Goal: Navigation & Orientation: Go to known website

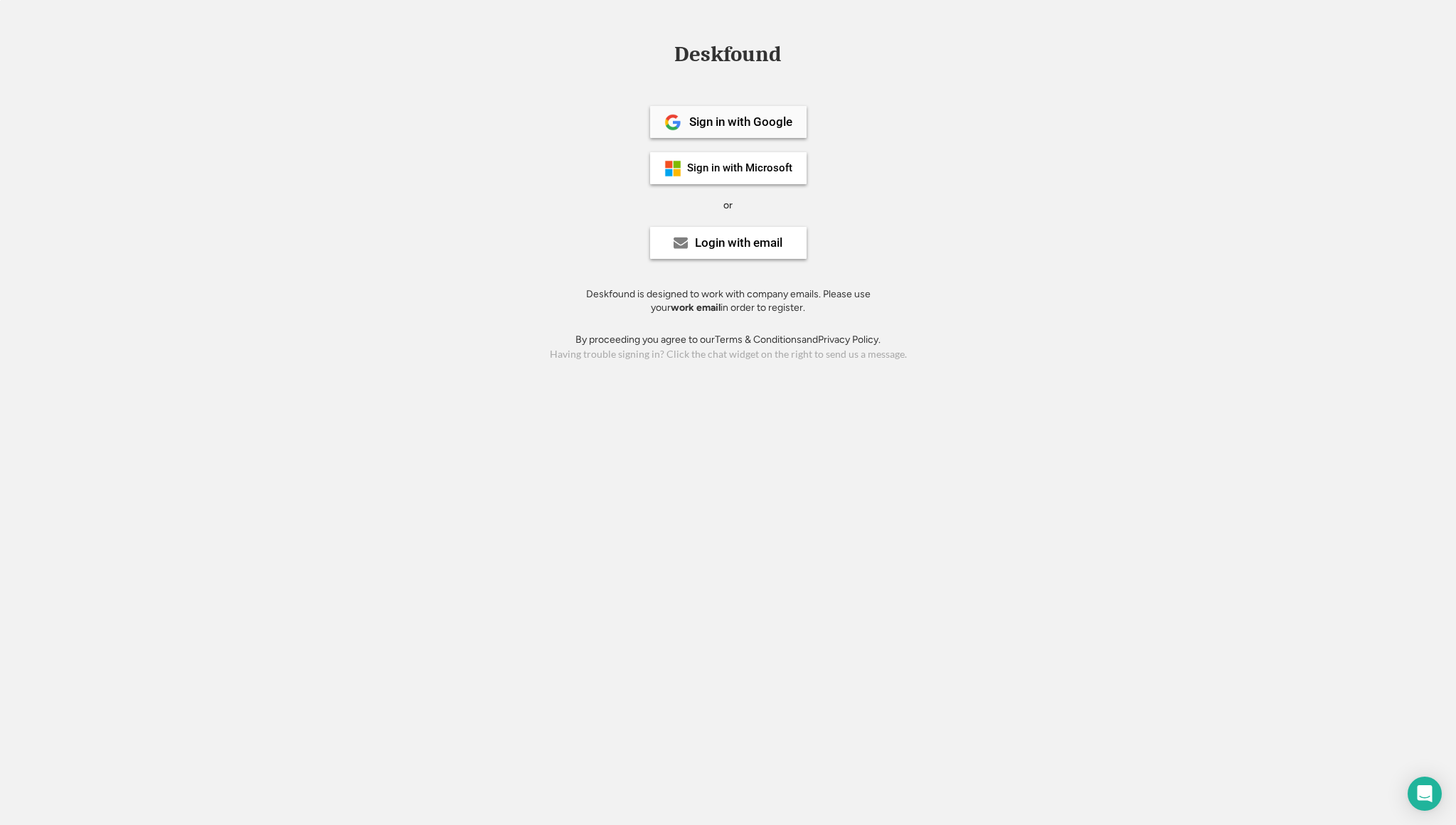
click at [733, 118] on div "Sign in with Google" at bounding box center [741, 122] width 103 height 12
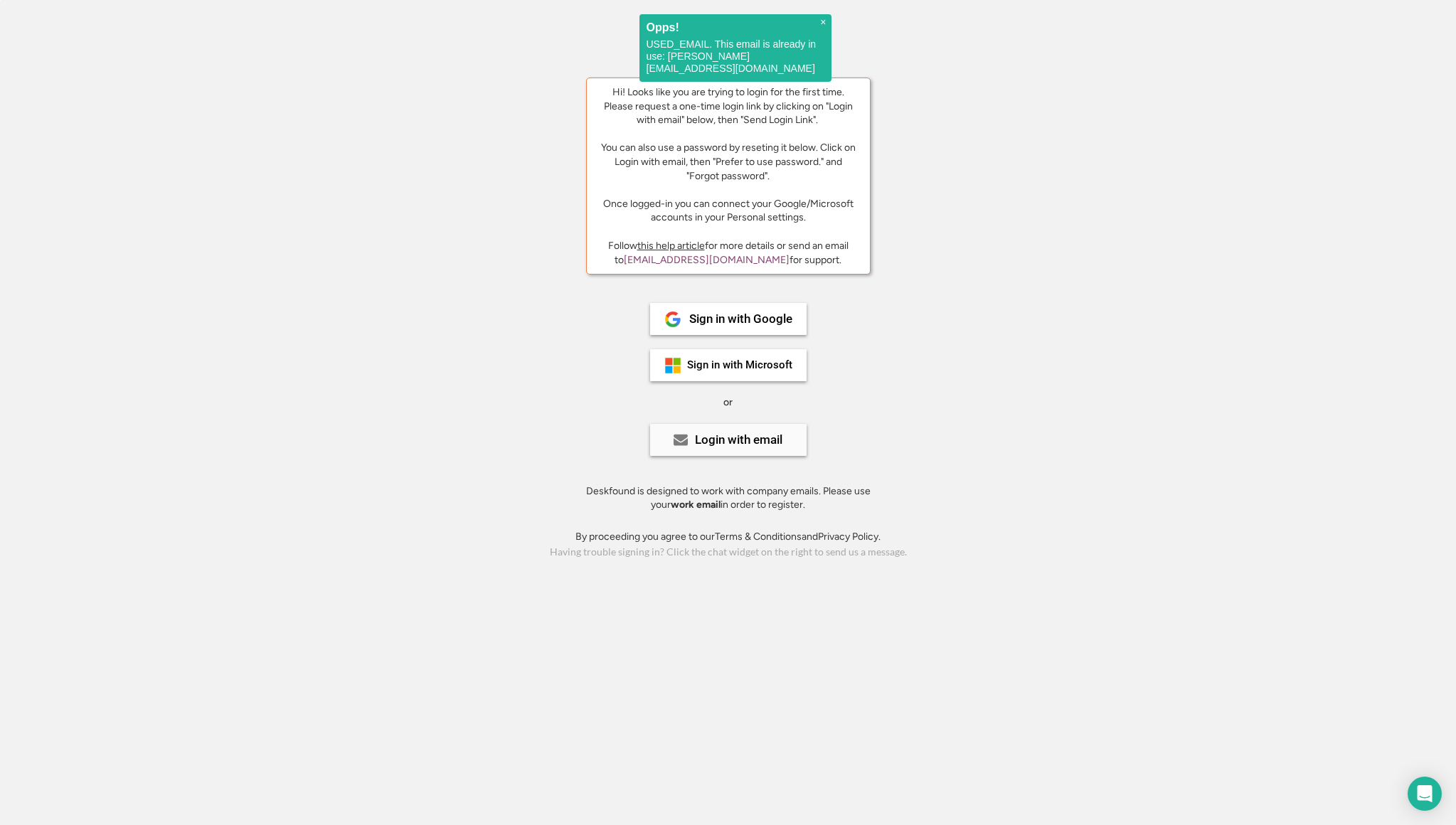
click at [710, 443] on div "Login with email" at bounding box center [739, 439] width 87 height 12
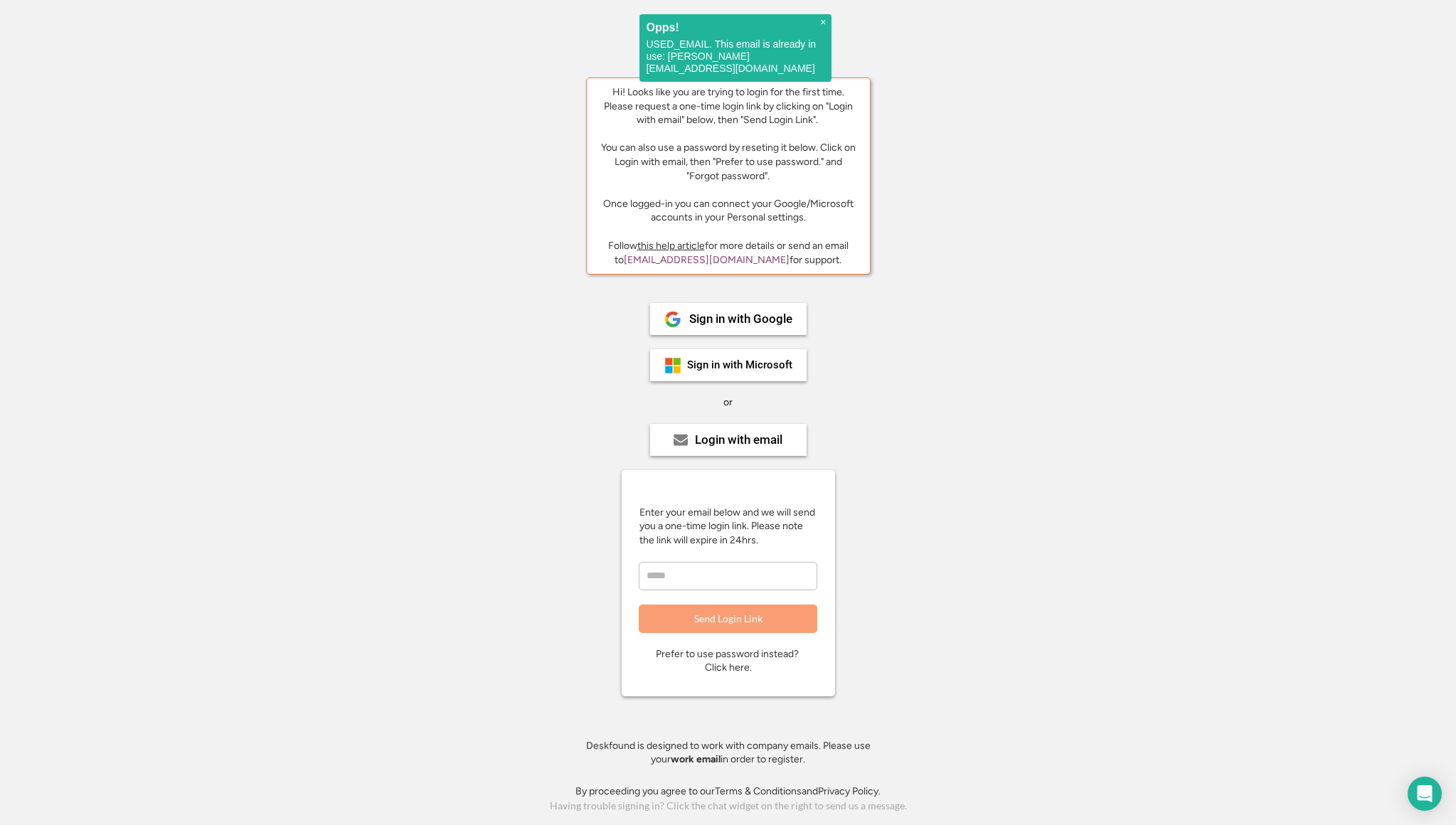
click at [695, 567] on input "email" at bounding box center [728, 576] width 179 height 29
type input "**********"
click at [744, 621] on button "Send Login Link" at bounding box center [728, 619] width 179 height 29
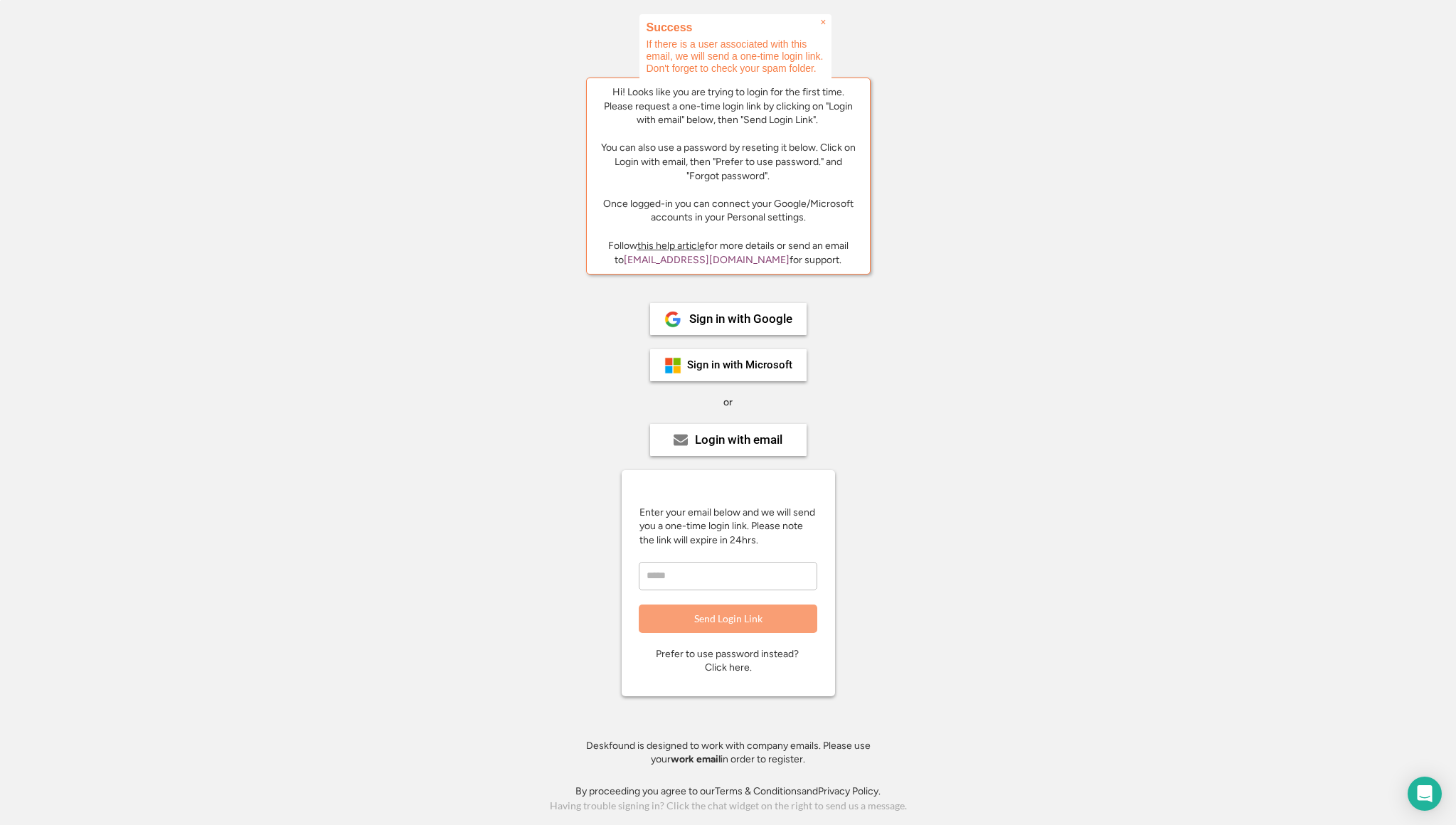
click at [823, 21] on span "×" at bounding box center [823, 23] width 6 height 12
click at [727, 433] on div "Login with email" at bounding box center [739, 439] width 87 height 12
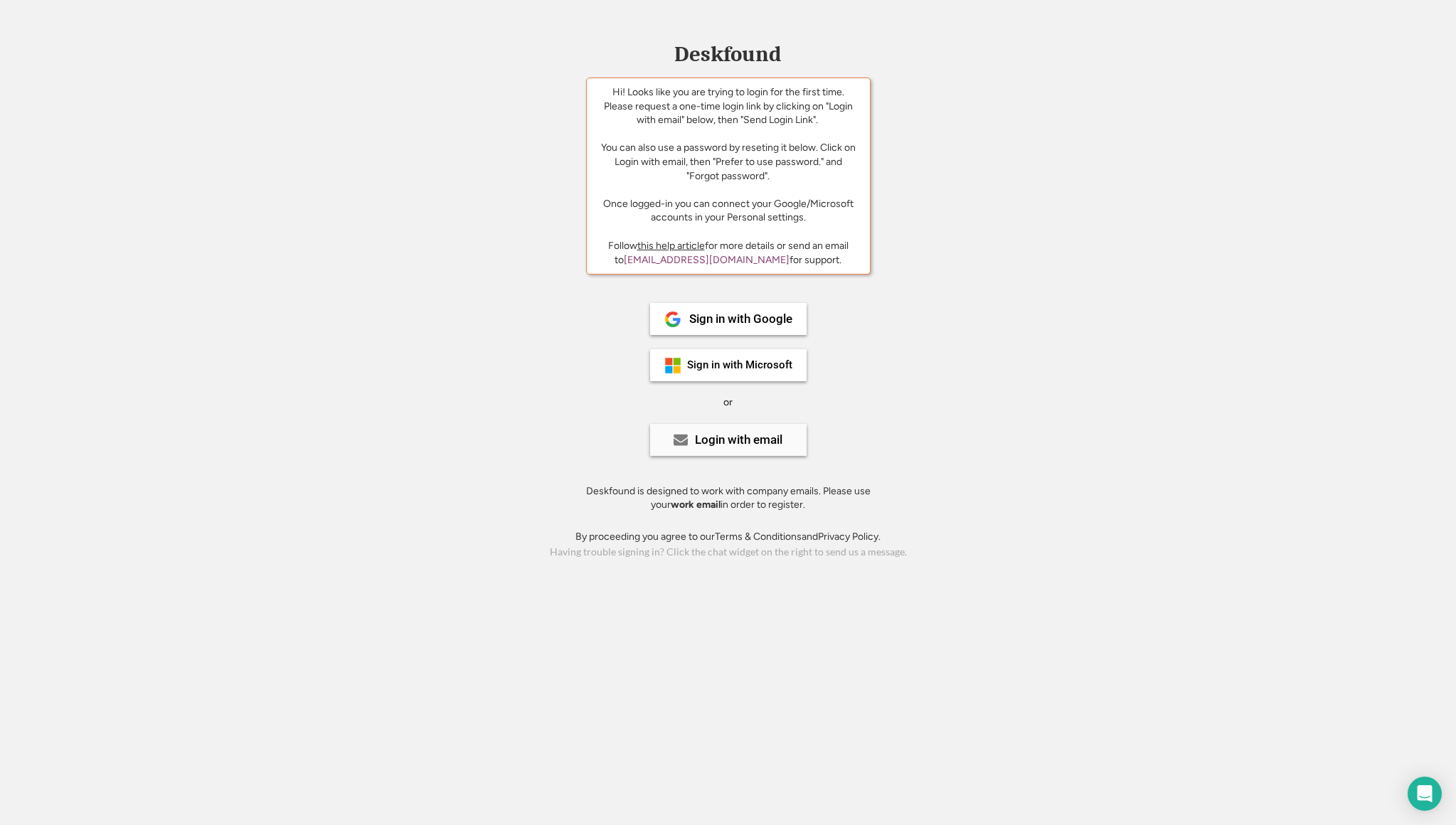
click at [711, 443] on div "Login with email" at bounding box center [739, 439] width 87 height 12
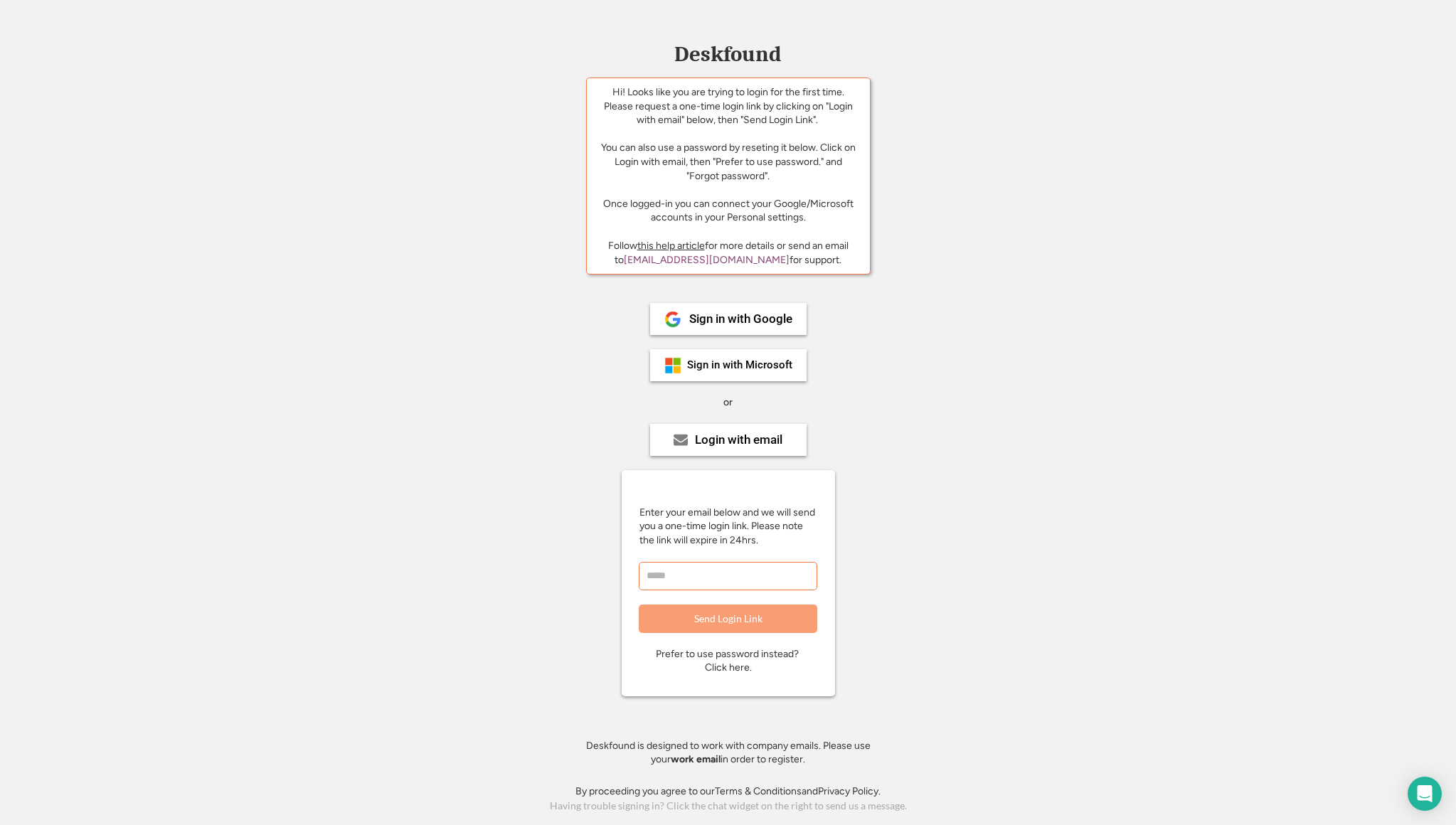
click at [684, 584] on input "email" at bounding box center [728, 576] width 179 height 29
type input "**********"
click at [720, 624] on button "Send Login Link" at bounding box center [728, 619] width 179 height 29
click at [695, 370] on div "Sign in with Microsoft" at bounding box center [740, 365] width 106 height 11
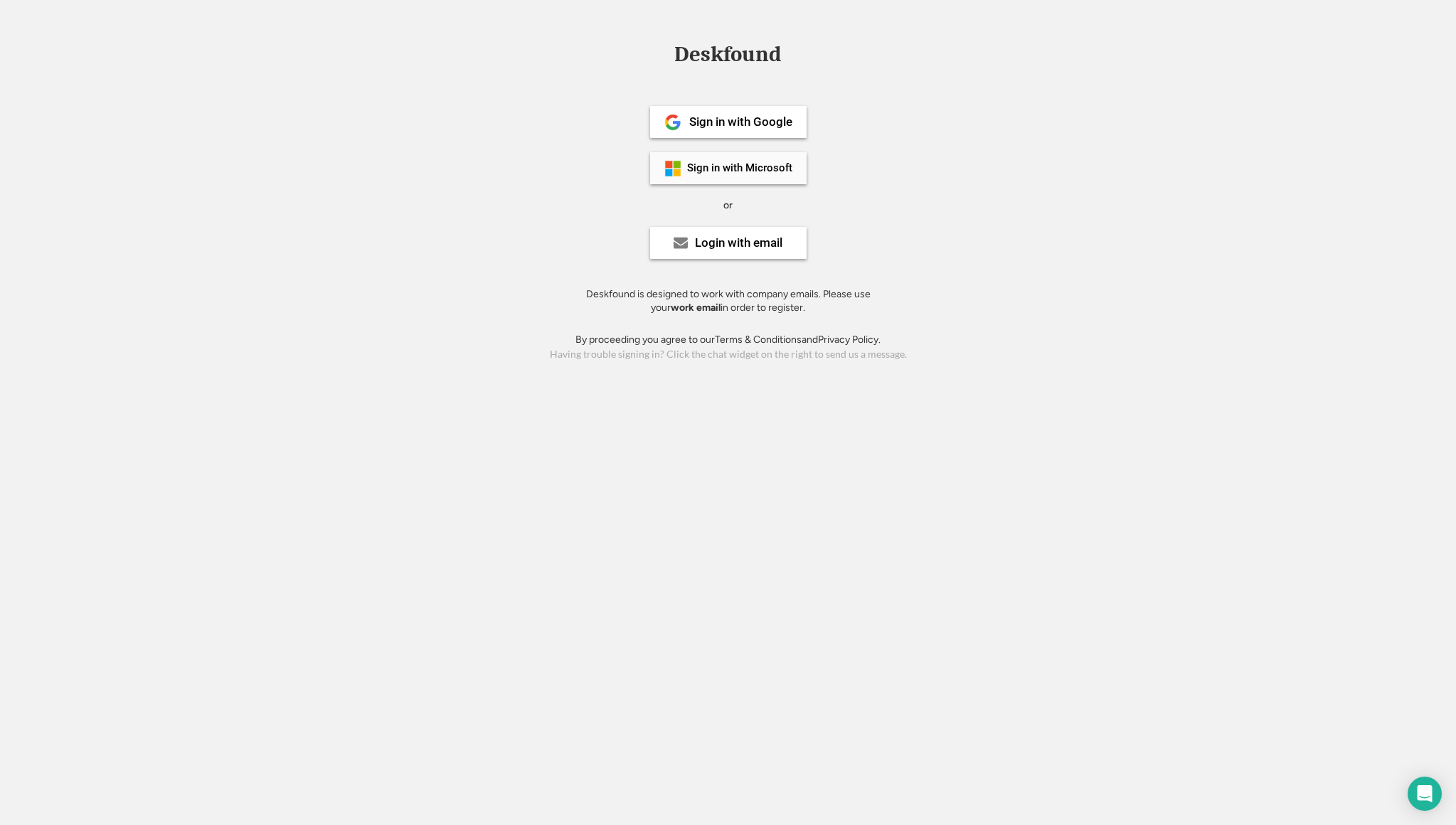
click at [726, 172] on div "Sign in with Microsoft" at bounding box center [740, 168] width 106 height 11
click at [728, 163] on div "Sign in with Microsoft" at bounding box center [740, 168] width 106 height 11
